Goal: Transaction & Acquisition: Book appointment/travel/reservation

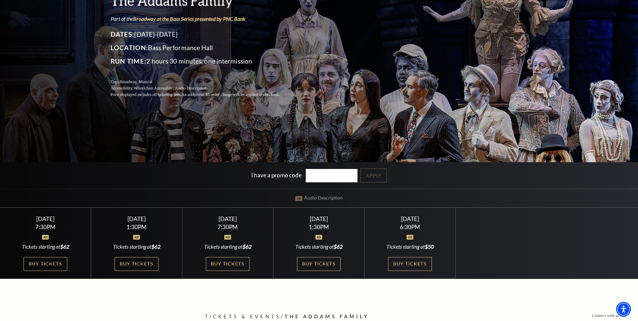
scroll to position [103, 0]
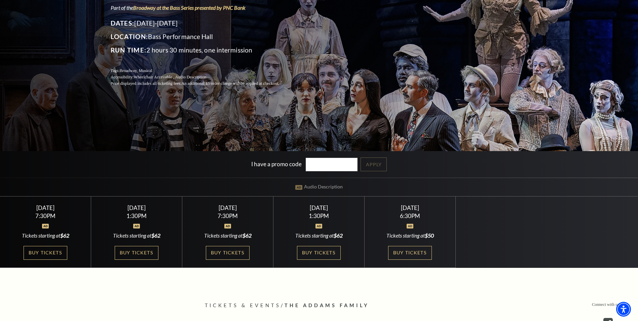
drag, startPoint x: 293, startPoint y: 178, endPoint x: 280, endPoint y: 201, distance: 27.1
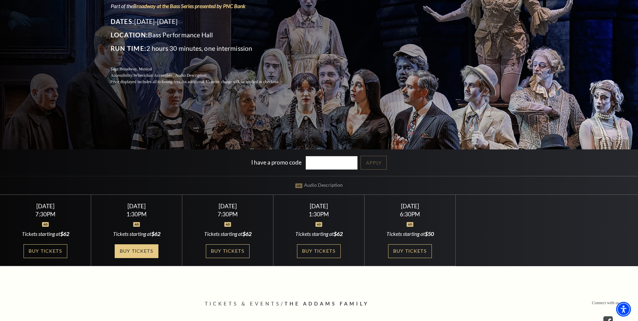
click at [137, 249] on link "Buy Tickets" at bounding box center [137, 251] width 44 height 14
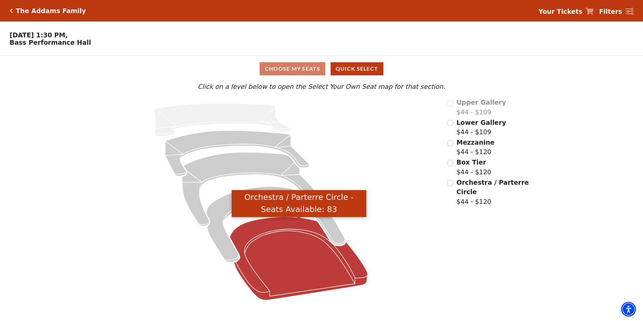
click at [298, 249] on icon "Orchestra / Parterre Circle - Seats Available: 83" at bounding box center [299, 258] width 138 height 83
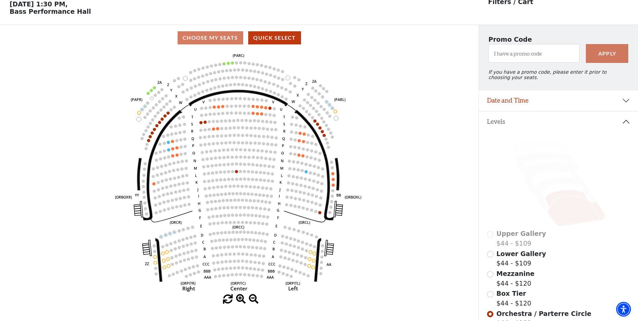
scroll to position [31, 0]
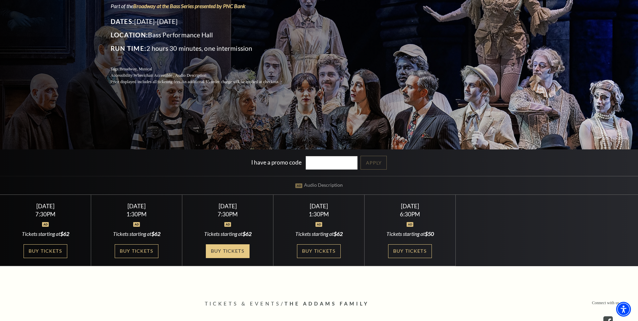
click at [243, 250] on link "Buy Tickets" at bounding box center [228, 251] width 44 height 14
click at [318, 254] on link "Buy Tickets" at bounding box center [319, 251] width 44 height 14
click at [411, 247] on link "Buy Tickets" at bounding box center [410, 251] width 44 height 14
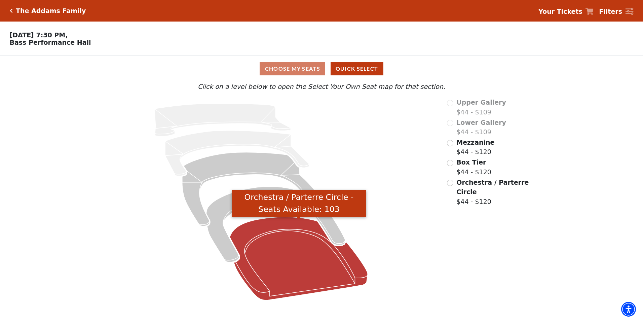
click at [278, 232] on icon "Orchestra / Parterre Circle - Seats Available: 103" at bounding box center [299, 258] width 138 height 83
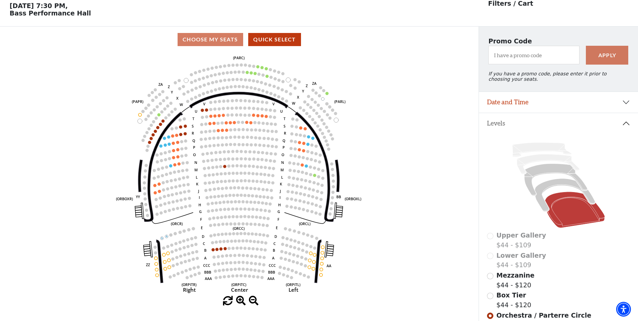
scroll to position [31, 0]
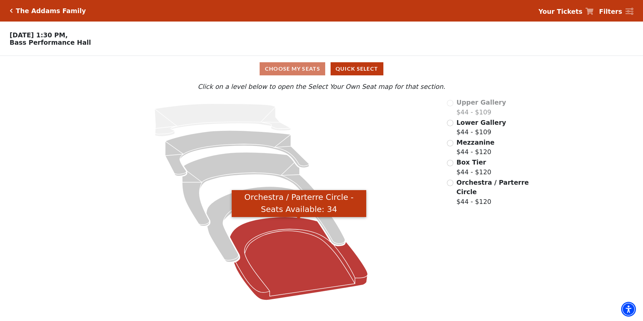
click at [287, 276] on icon "Orchestra / Parterre Circle - Seats Available: 34" at bounding box center [299, 258] width 138 height 83
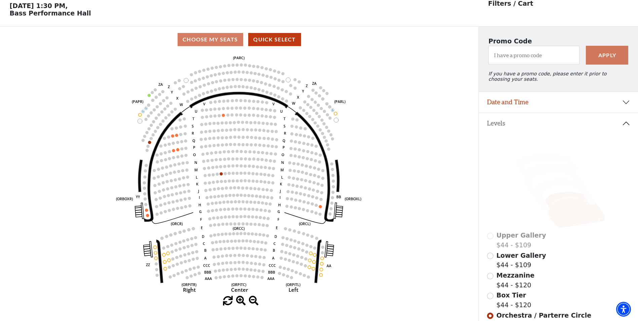
scroll to position [31, 0]
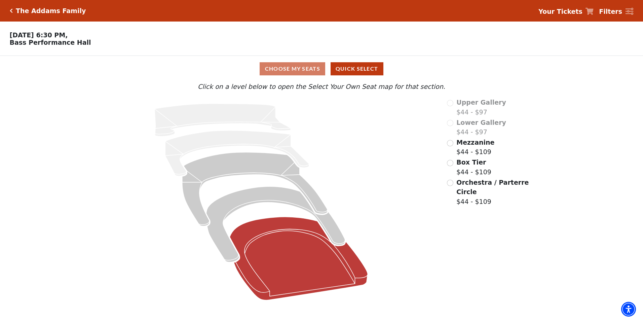
click at [287, 247] on icon at bounding box center [299, 258] width 138 height 83
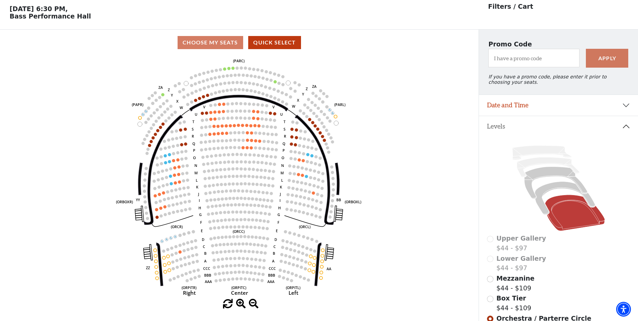
scroll to position [31, 0]
